Goal: Contribute content: Add original content to the website for others to see

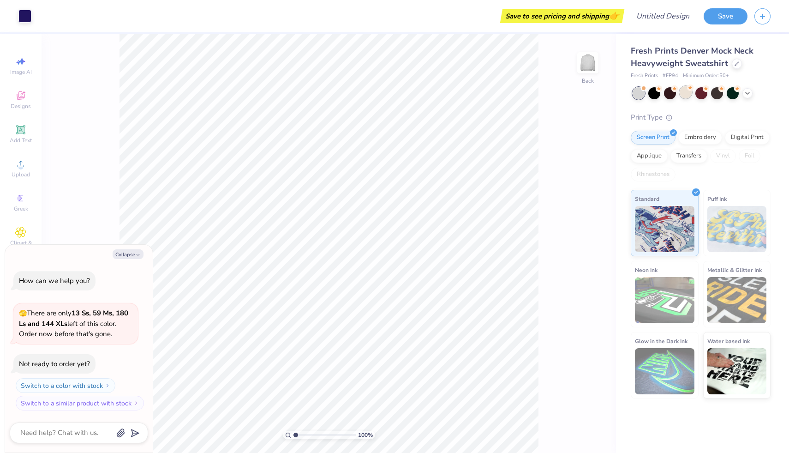
click at [686, 93] on div at bounding box center [686, 92] width 12 height 12
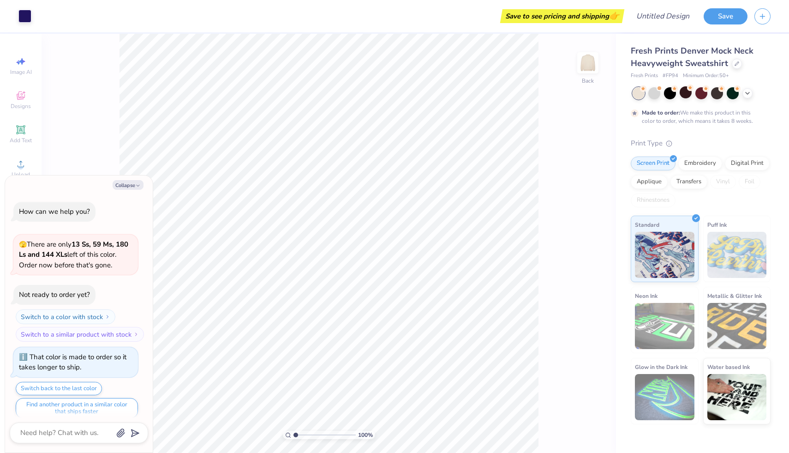
scroll to position [7, 0]
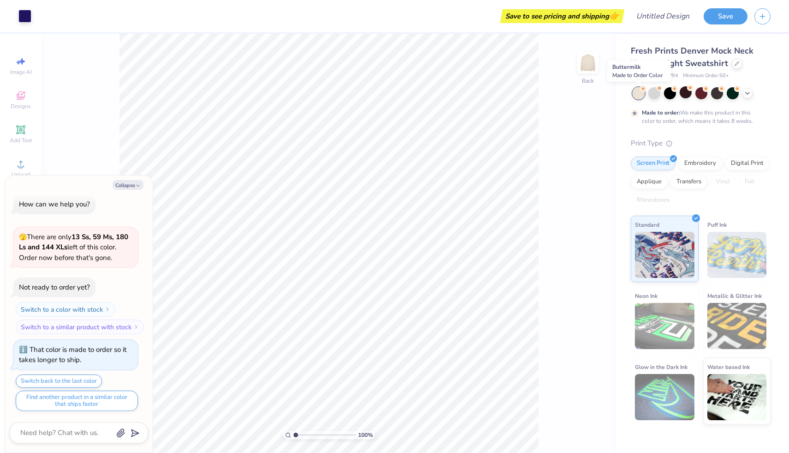
click at [643, 93] on div at bounding box center [639, 93] width 12 height 12
click at [655, 93] on div at bounding box center [655, 92] width 12 height 12
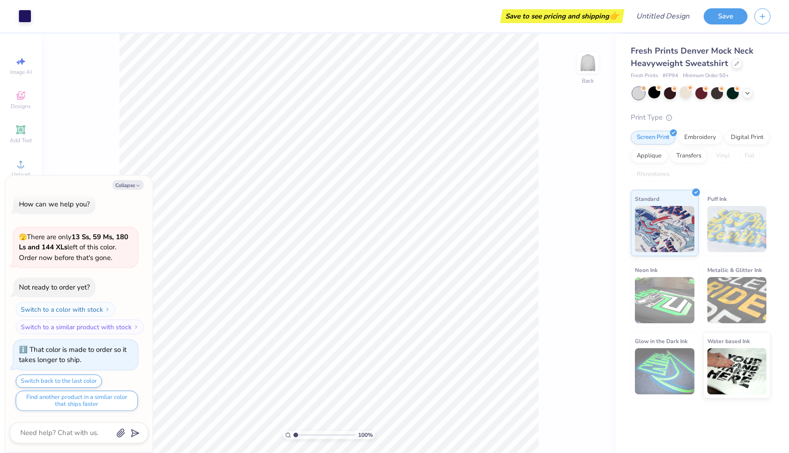
scroll to position [174, 0]
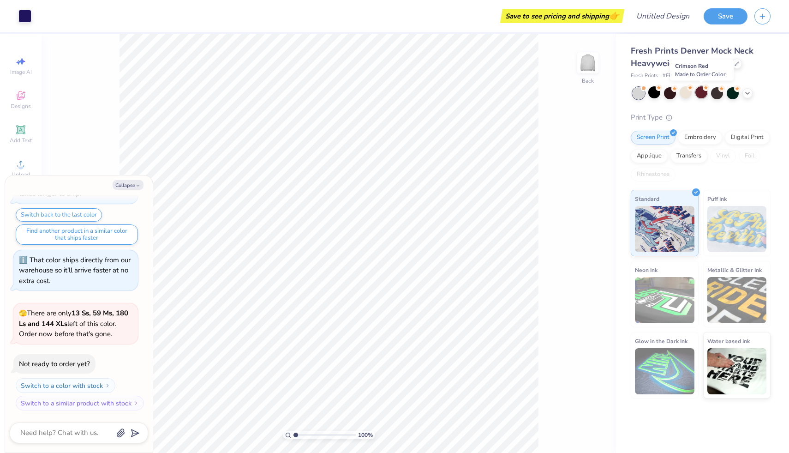
click at [702, 96] on div at bounding box center [702, 92] width 12 height 12
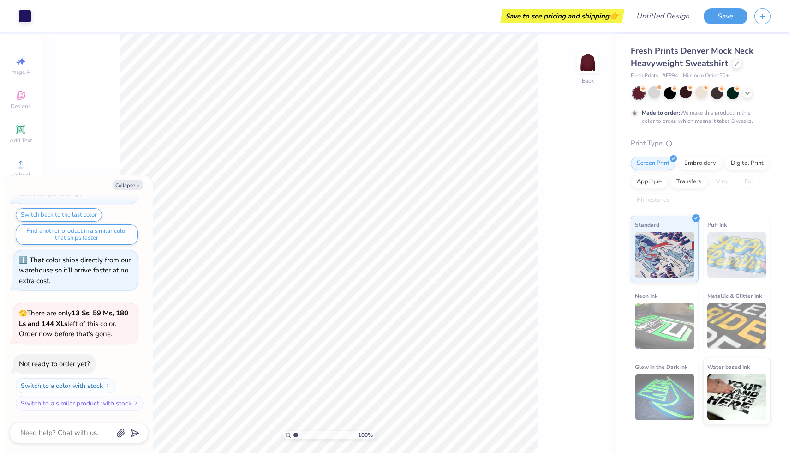
scroll to position [250, 0]
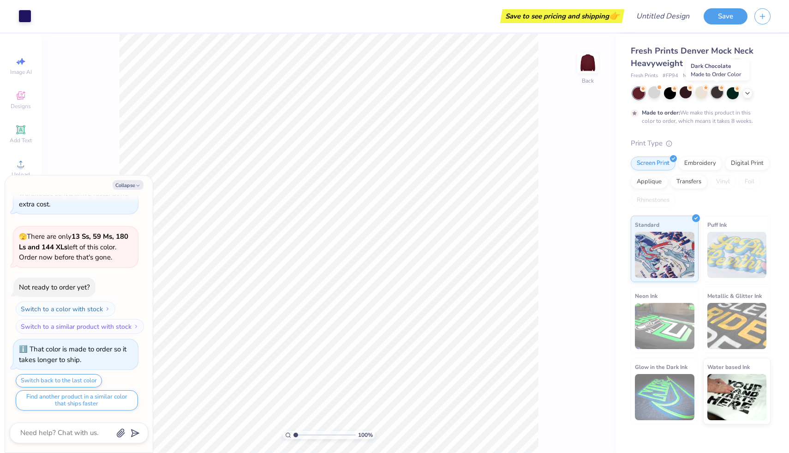
click at [720, 92] on div at bounding box center [717, 92] width 12 height 12
click at [733, 93] on div at bounding box center [733, 92] width 12 height 12
click at [673, 91] on div at bounding box center [670, 92] width 12 height 12
click at [682, 96] on div at bounding box center [686, 92] width 12 height 12
click at [729, 17] on button "Save" at bounding box center [726, 15] width 44 height 16
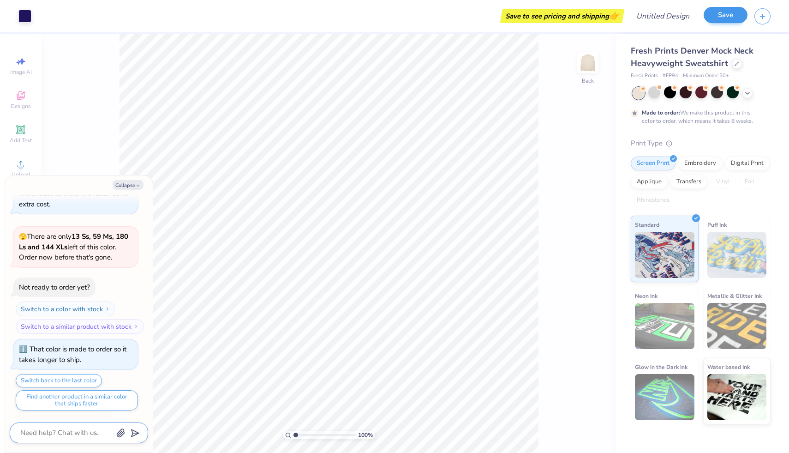
scroll to position [275, 0]
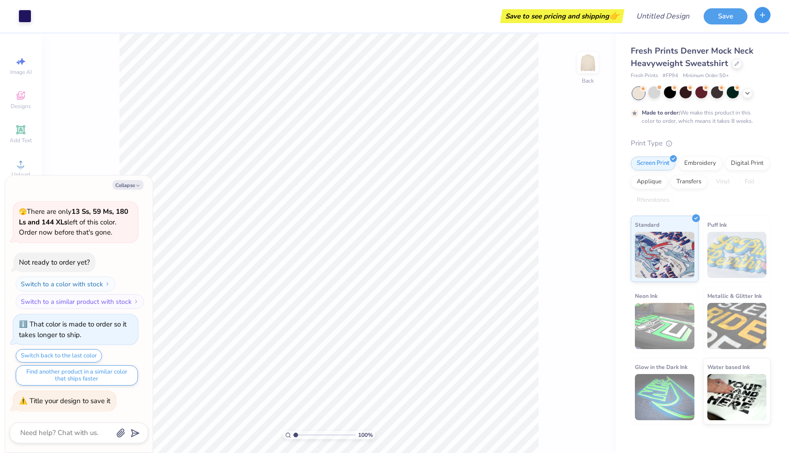
click at [763, 13] on icon "button" at bounding box center [763, 15] width 8 height 8
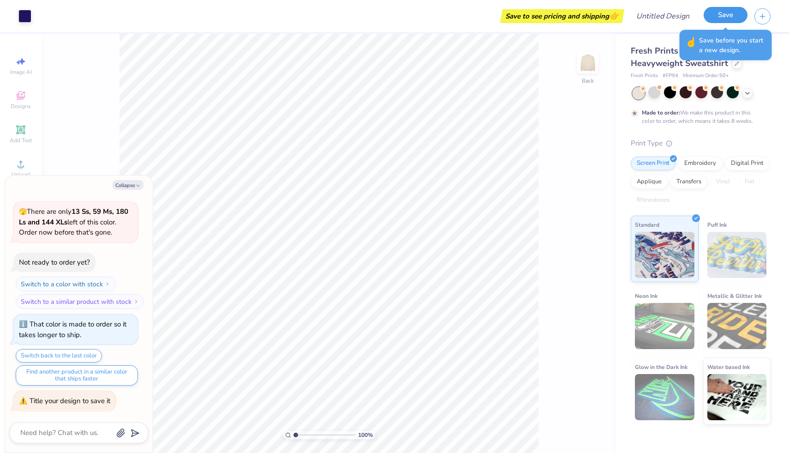
click at [734, 14] on button "Save" at bounding box center [726, 15] width 44 height 16
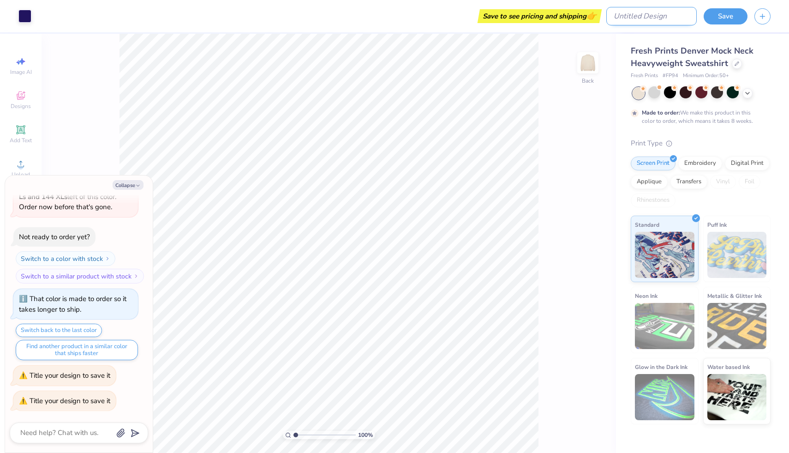
type textarea "x"
click at [669, 12] on input "Design Title" at bounding box center [652, 16] width 90 height 18
type input "g"
type textarea "x"
type input "ga"
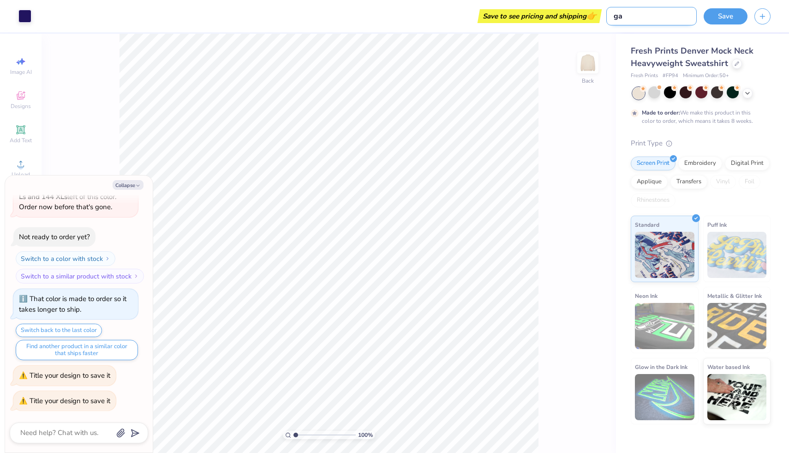
type textarea "x"
type input "gam"
type textarea "x"
type input "[PERSON_NAME]"
type textarea "x"
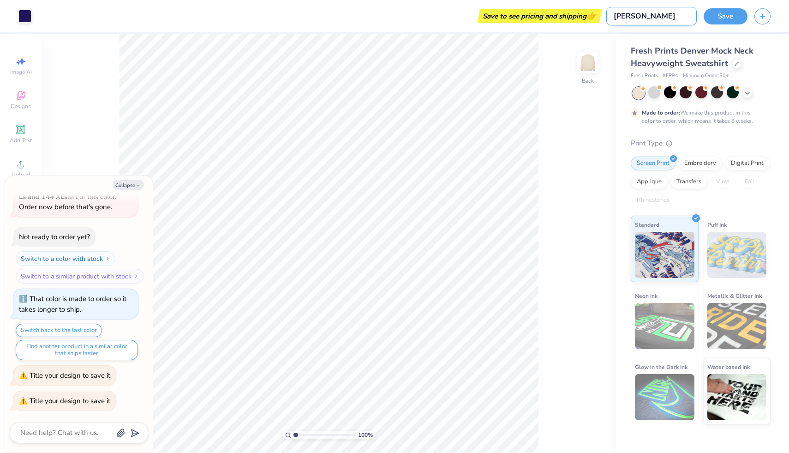
type input "gamma"
type textarea "x"
type input "gamma"
type textarea "x"
type input "gamma p"
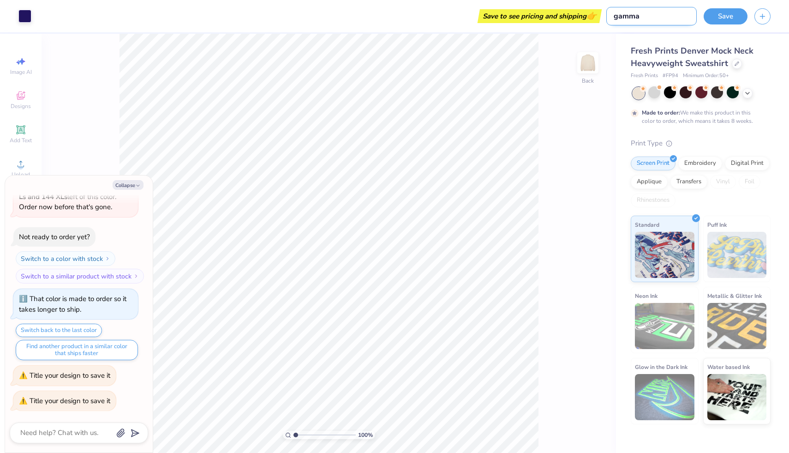
type textarea "x"
type input "gamma ph"
type textarea "x"
type input "gamma phi"
type textarea "x"
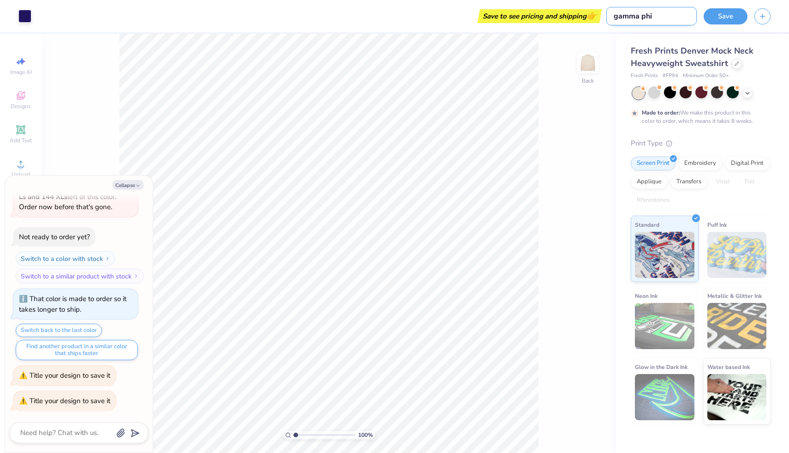
type input "gamma phi"
type textarea "x"
type input "gamma phi b"
type textarea "x"
type input "gamma phi be"
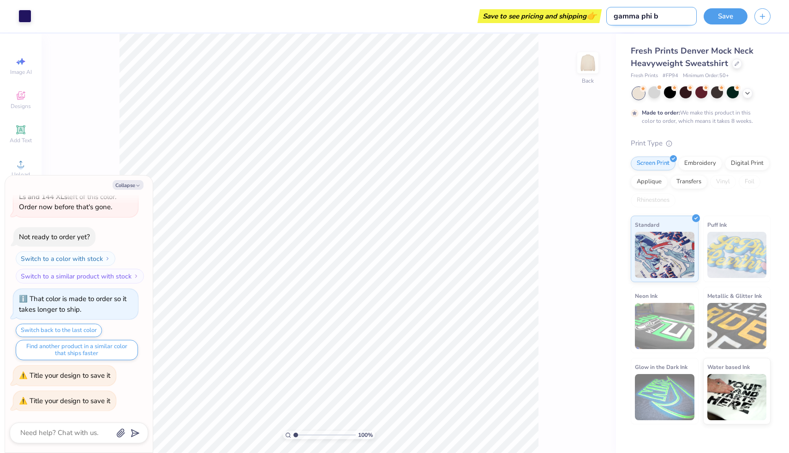
type textarea "x"
type input "gamma phi bet"
type textarea "x"
type input "gamma phi beta"
type textarea "x"
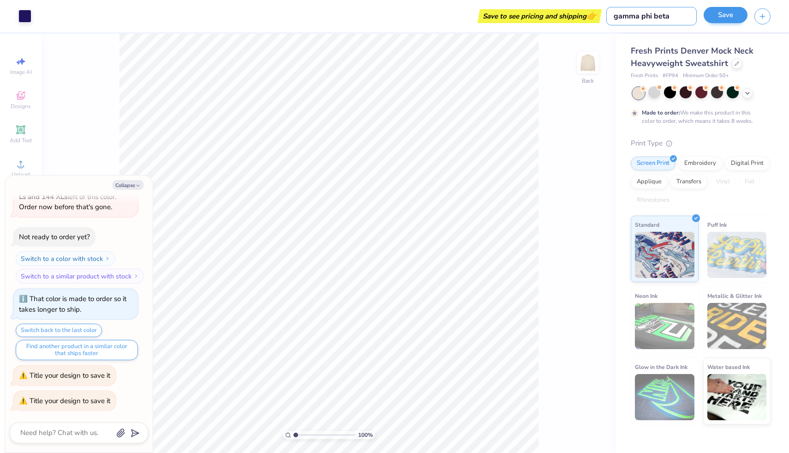
type input "gamma phi beta"
click at [729, 18] on button "Save" at bounding box center [726, 15] width 44 height 16
type textarea "x"
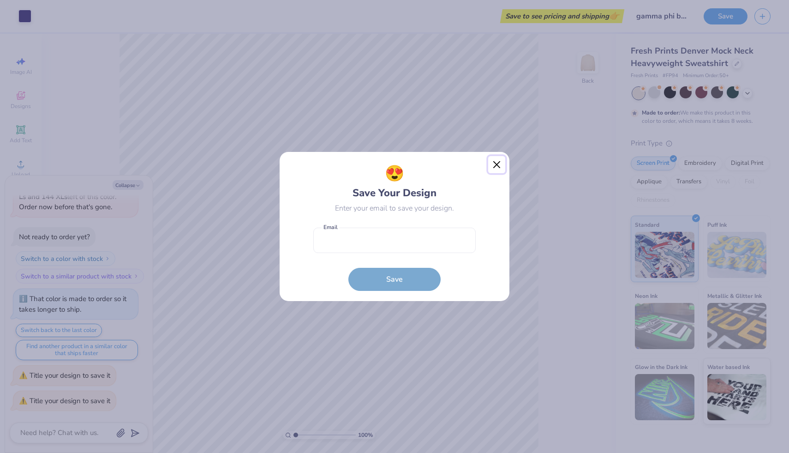
click at [496, 165] on button "Close" at bounding box center [497, 165] width 18 height 18
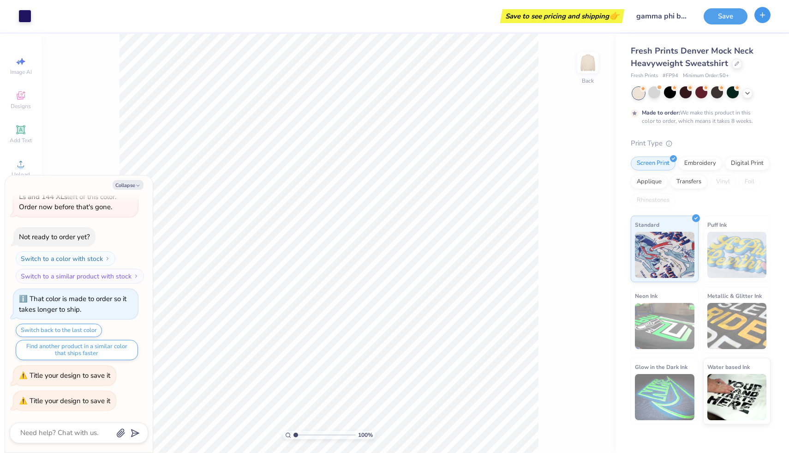
click at [766, 18] on icon "button" at bounding box center [763, 15] width 8 height 8
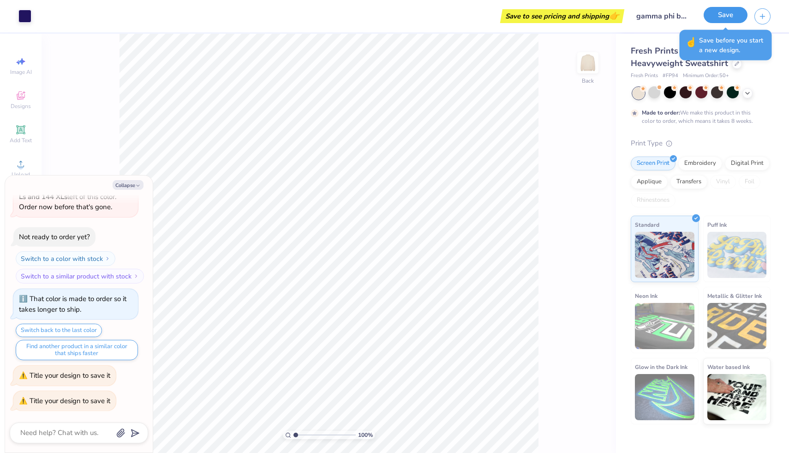
click at [727, 17] on button "Save" at bounding box center [726, 15] width 44 height 16
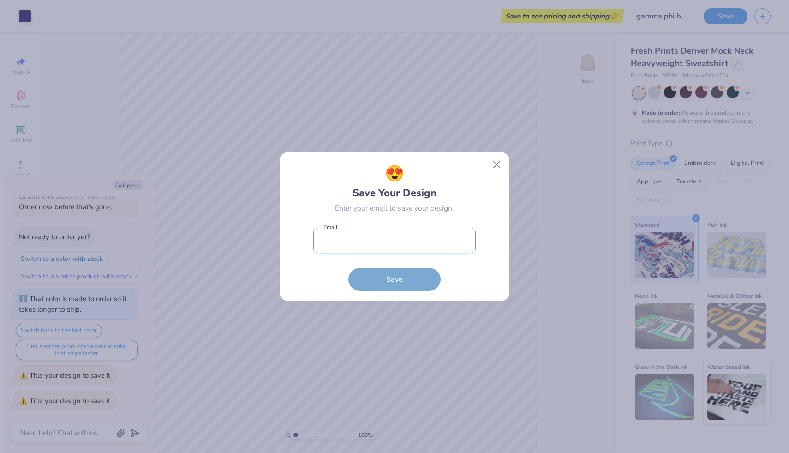
click at [442, 242] on input "email" at bounding box center [394, 240] width 162 height 25
type input "[EMAIL_ADDRESS][DOMAIN_NAME]"
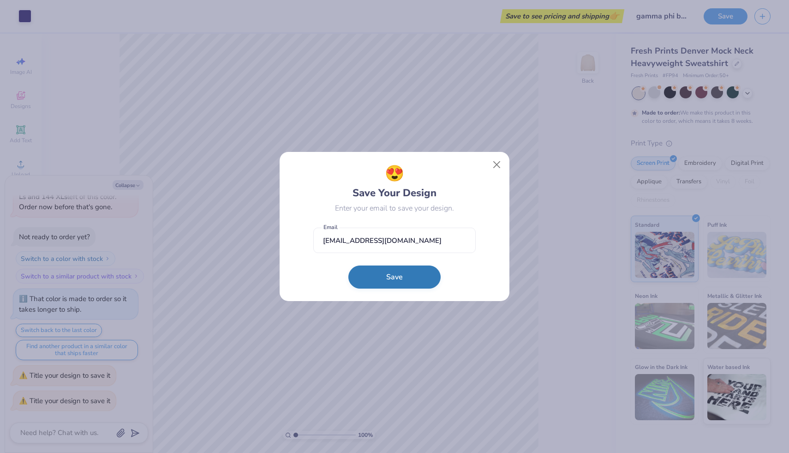
click at [399, 277] on button "Save" at bounding box center [395, 276] width 92 height 23
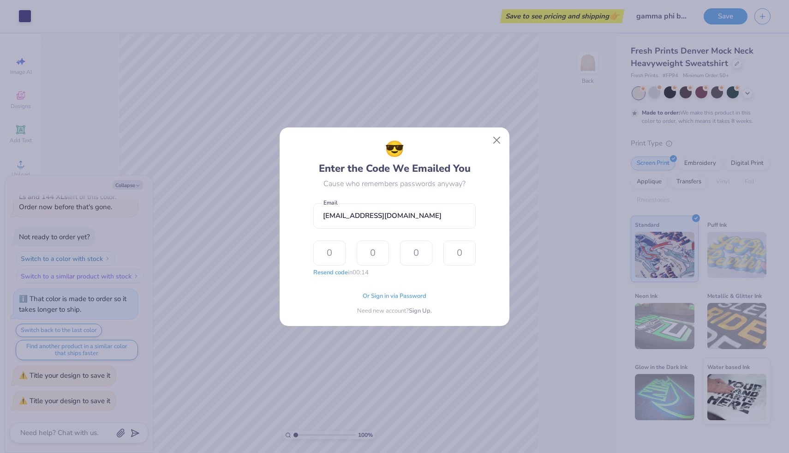
type input "9"
type input "8"
type input "4"
type input "3"
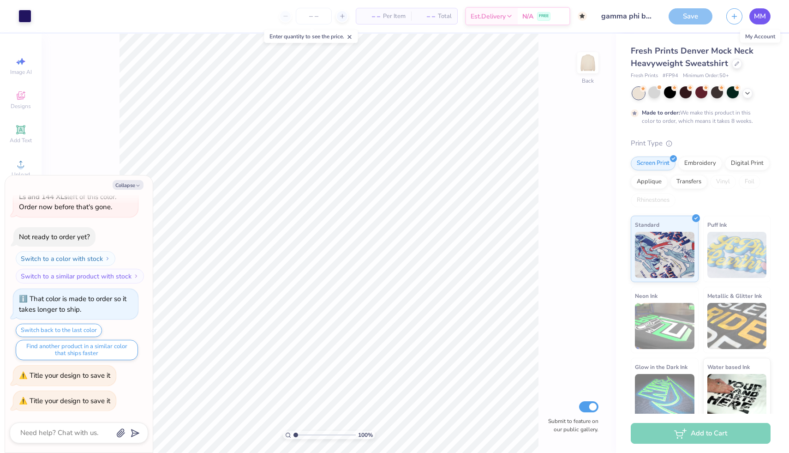
click at [762, 17] on span "MM" at bounding box center [760, 16] width 12 height 11
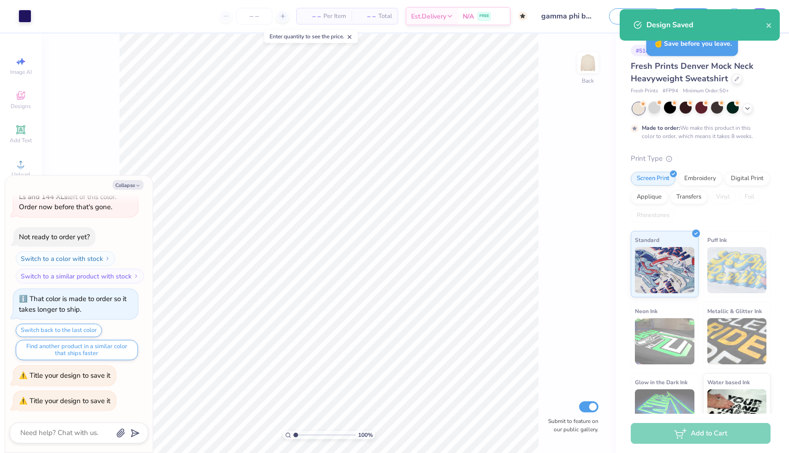
type textarea "x"
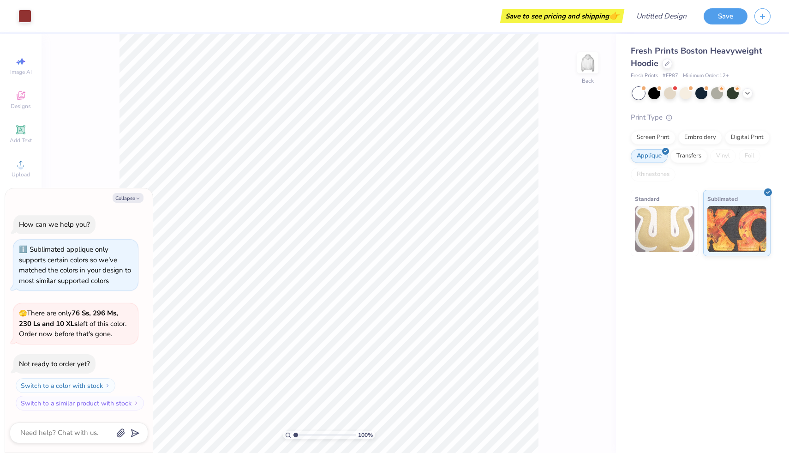
type textarea "x"
